Goal: Task Accomplishment & Management: Manage account settings

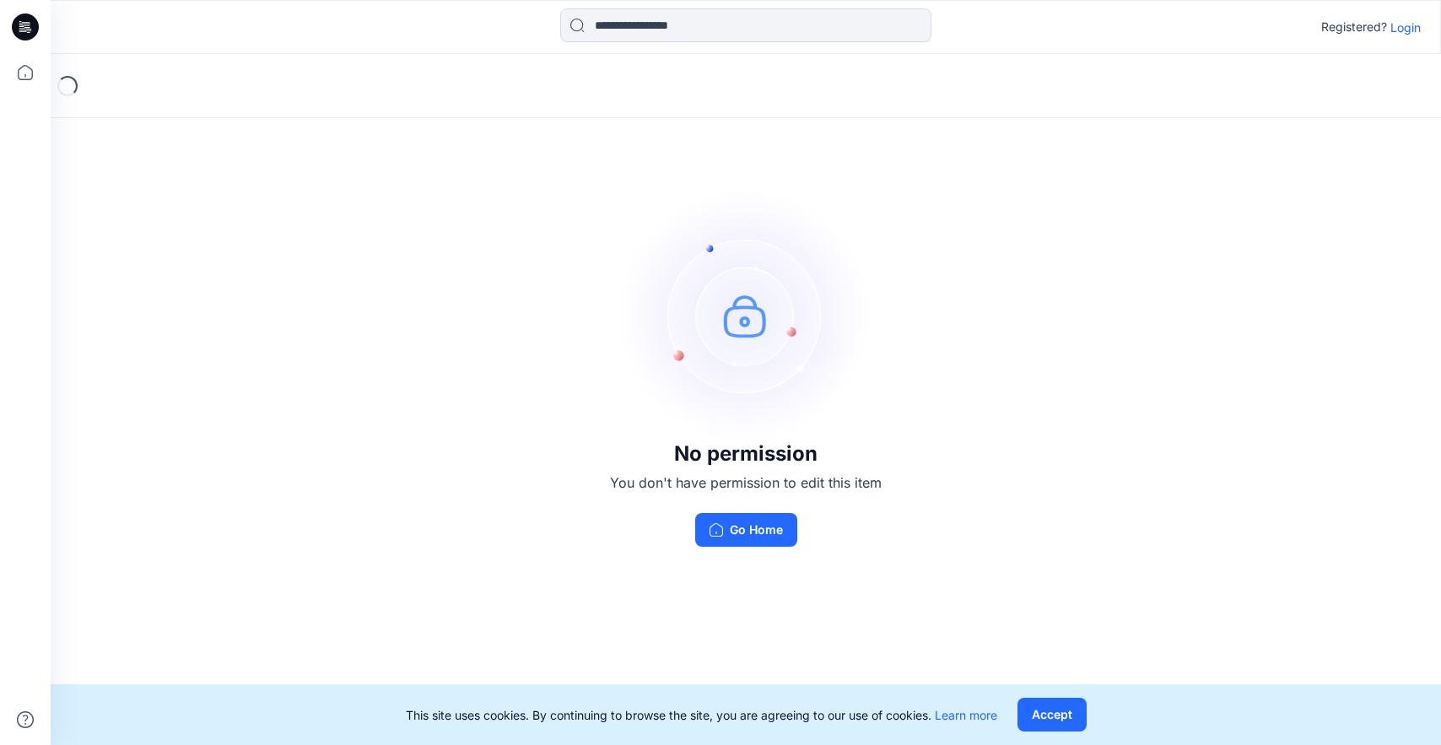
click at [1398, 26] on p "Login" at bounding box center [1405, 28] width 30 height 18
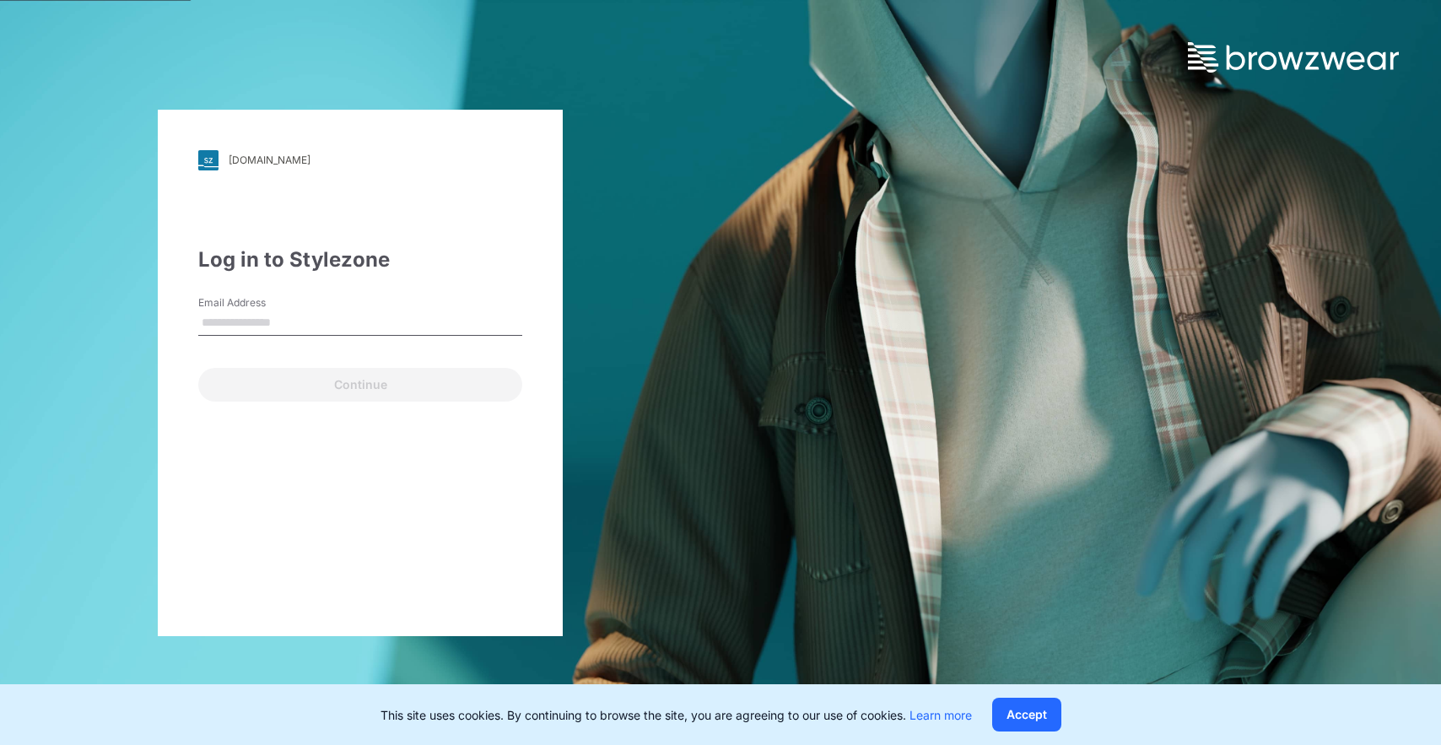
click at [364, 331] on input "Email Address" at bounding box center [360, 322] width 324 height 25
type input "**********"
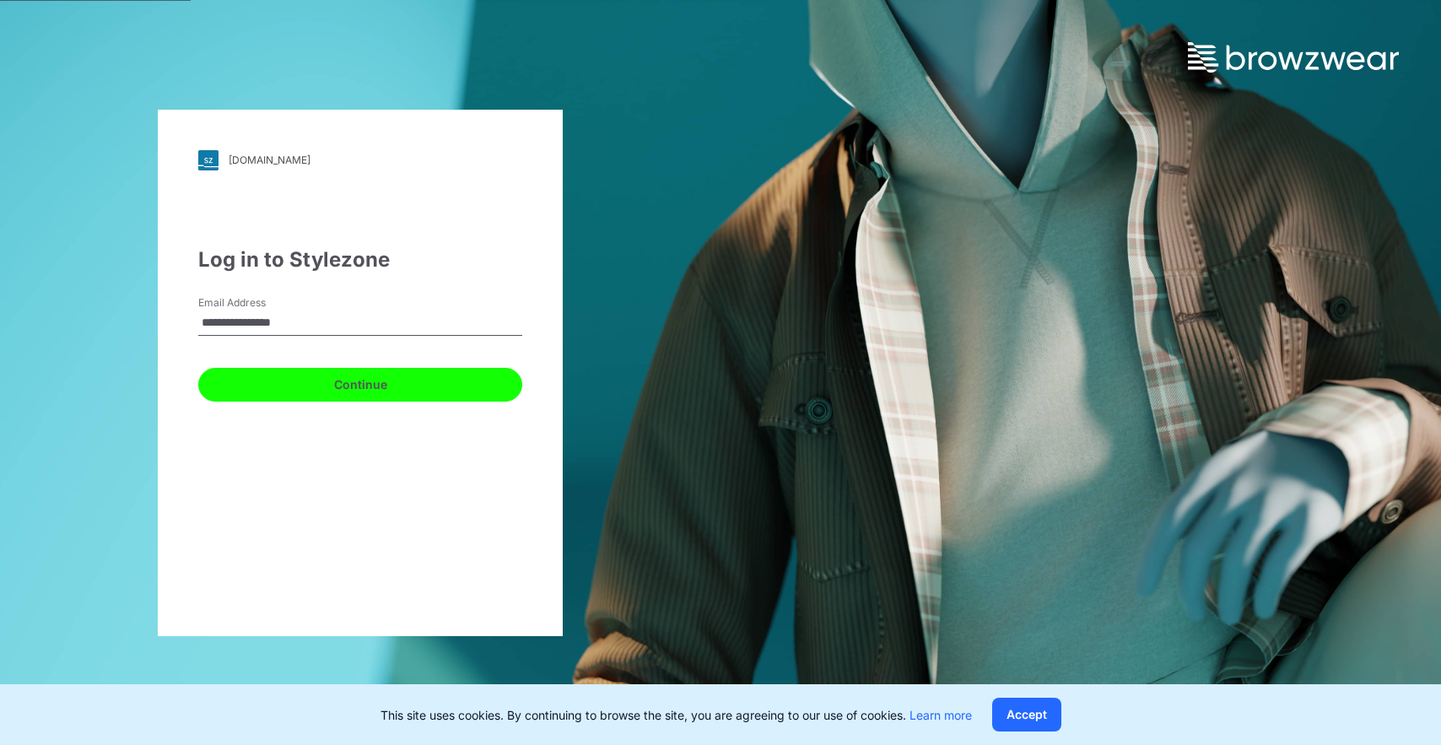
click at [341, 396] on button "Continue" at bounding box center [360, 385] width 324 height 34
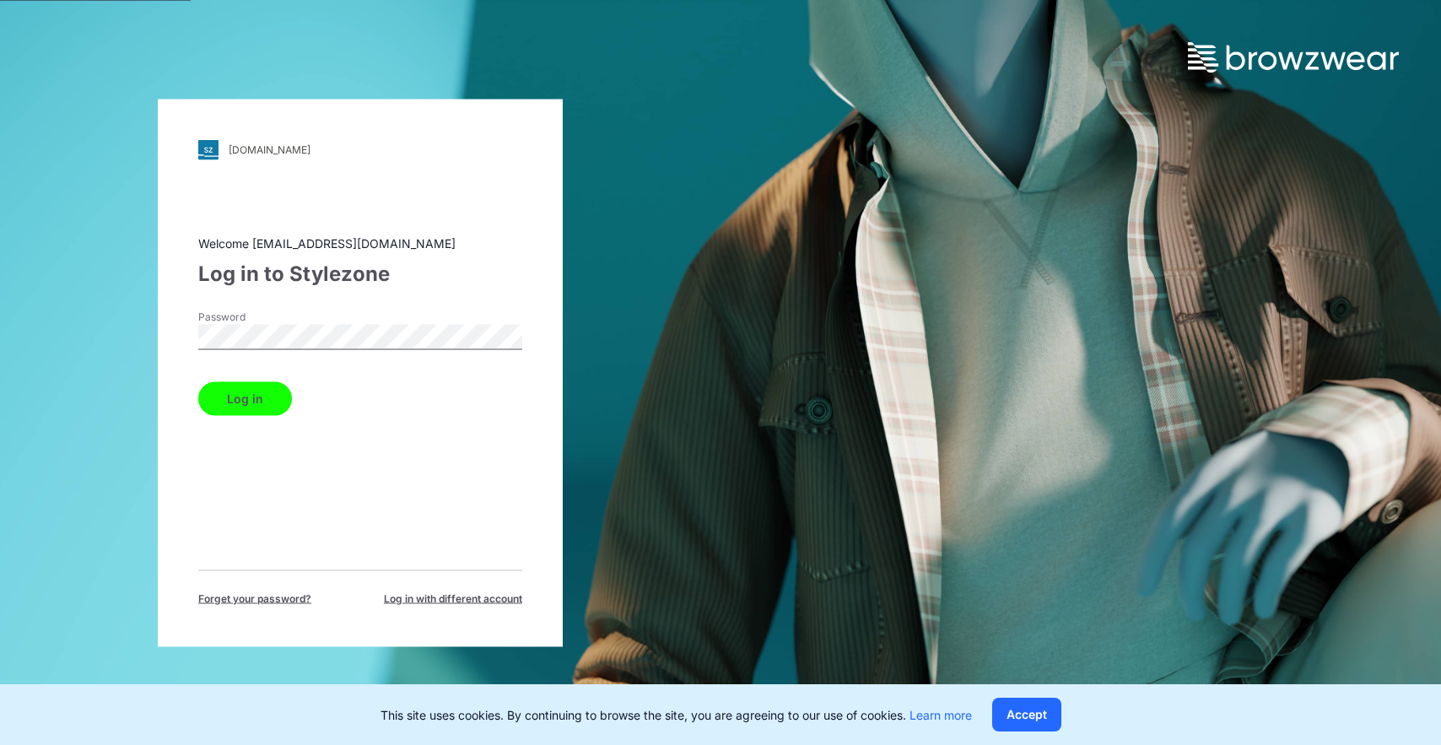
click at [198, 381] on button "Log in" at bounding box center [245, 398] width 94 height 34
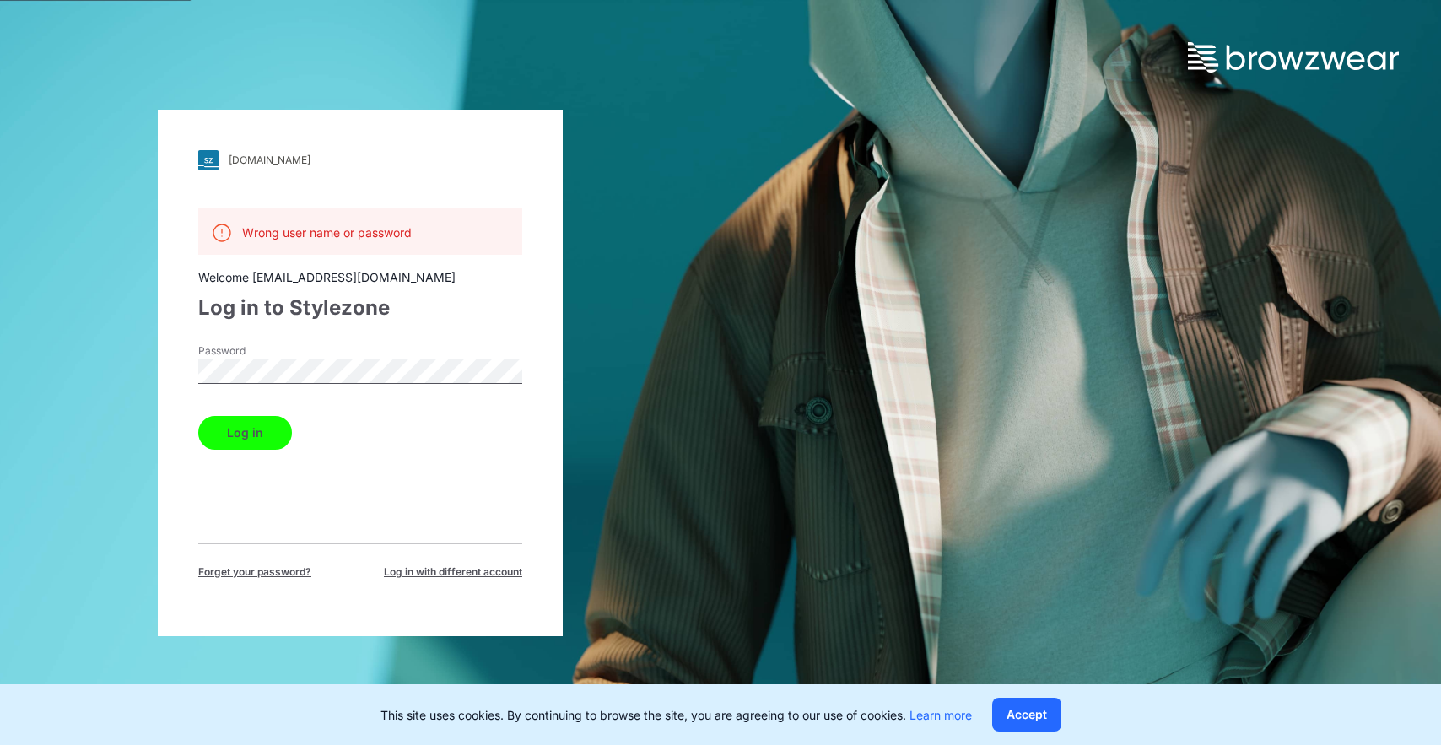
click at [198, 416] on button "Log in" at bounding box center [245, 433] width 94 height 34
click at [110, 360] on div "[DOMAIN_NAME] Loading... Wrong user name or password Welcome [EMAIL_ADDRESS][DO…" at bounding box center [360, 372] width 720 height 745
click at [198, 416] on button "Log in" at bounding box center [245, 433] width 94 height 34
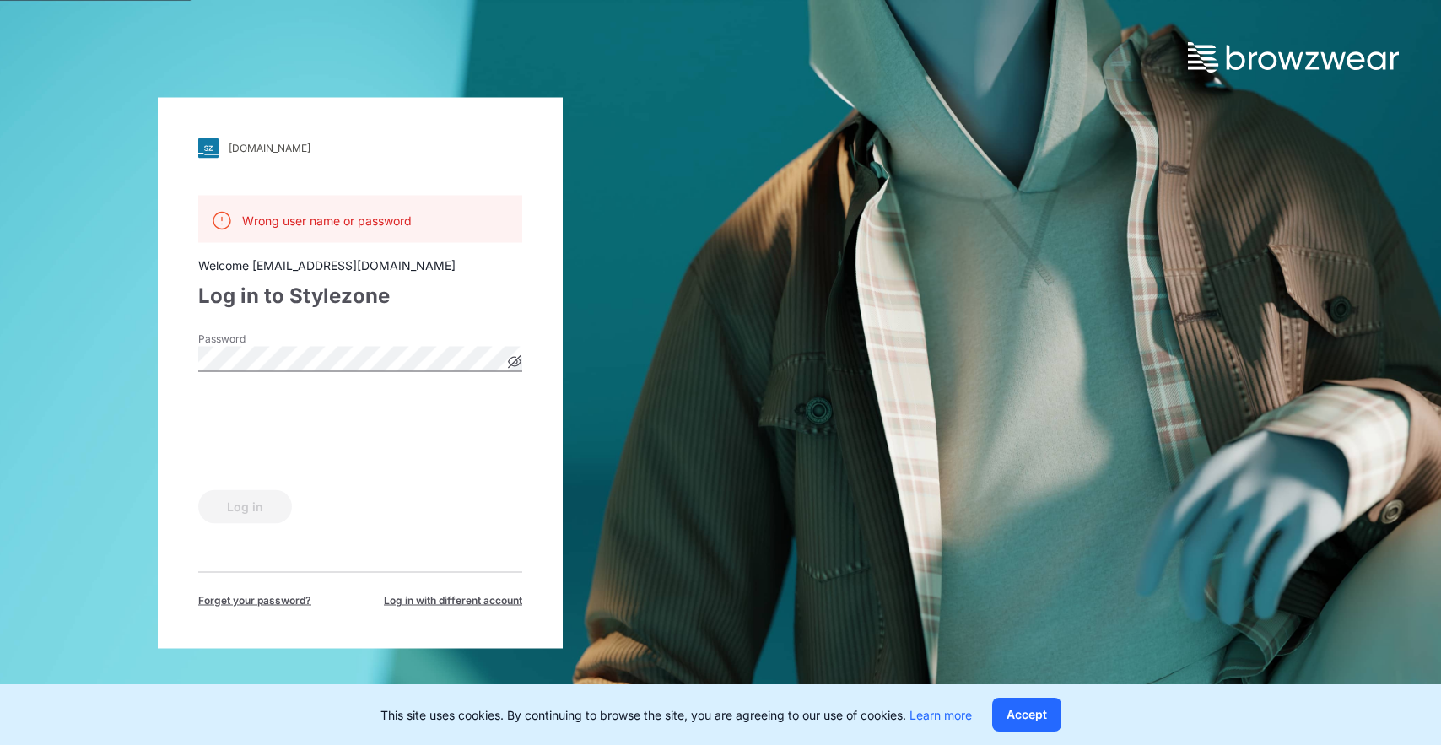
click at [49, 323] on div "[DOMAIN_NAME] Loading... Wrong user name or password Welcome [EMAIL_ADDRESS][DO…" at bounding box center [360, 372] width 720 height 745
click at [242, 519] on button "Log in" at bounding box center [245, 506] width 94 height 34
click at [135, 331] on div "[DOMAIN_NAME] Loading... Wrong user name or password Welcome [EMAIL_ADDRESS][DO…" at bounding box center [360, 372] width 720 height 745
click at [198, 489] on button "Log in" at bounding box center [245, 506] width 94 height 34
click at [434, 600] on span "Log in with different account" at bounding box center [453, 599] width 138 height 15
